Goal: Use online tool/utility: Utilize a website feature to perform a specific function

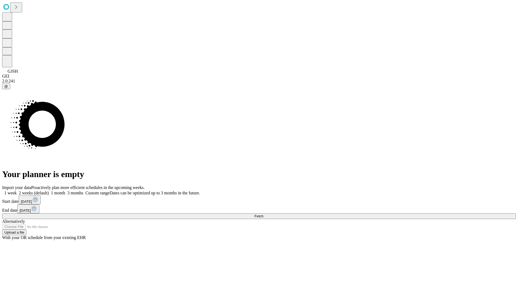
click at [263, 214] on span "Fetch" at bounding box center [259, 216] width 9 height 4
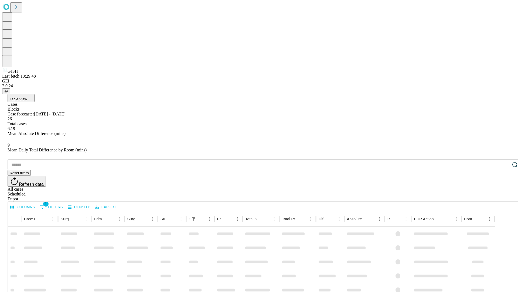
click at [27, 97] on span "Table View" at bounding box center [18, 99] width 17 height 4
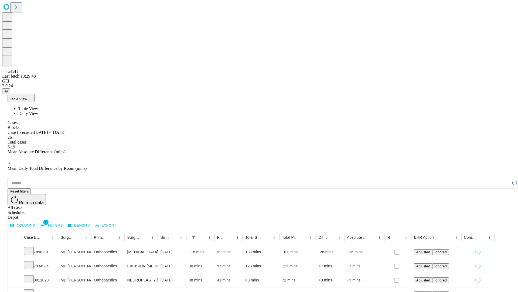
click at [38, 111] on span "Daily View" at bounding box center [28, 113] width 20 height 5
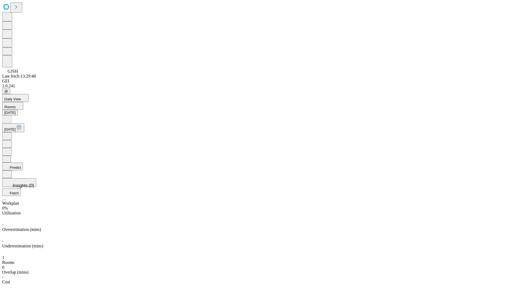
click at [23, 162] on button "Predict" at bounding box center [12, 166] width 21 height 8
